Goal: Find specific page/section: Find specific page/section

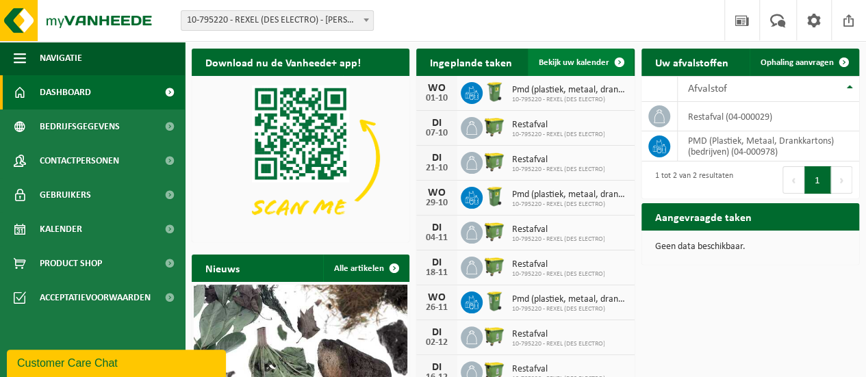
click at [616, 58] on span at bounding box center [619, 62] width 27 height 27
